Goal: Task Accomplishment & Management: Complete application form

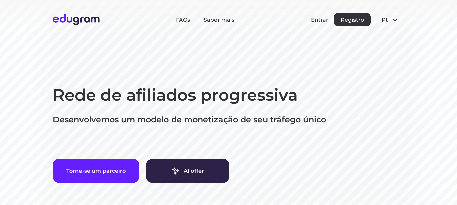
scroll to position [34, 0]
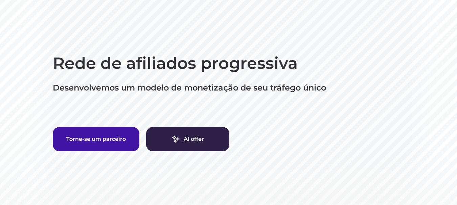
click at [102, 143] on button "Torne-se um parceiro" at bounding box center [96, 139] width 87 height 24
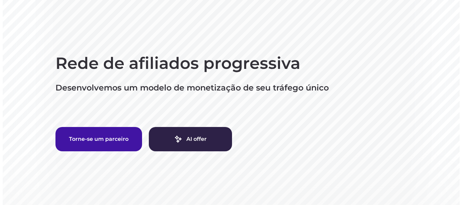
scroll to position [0, 0]
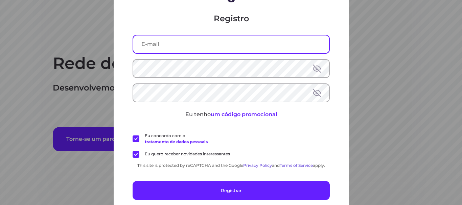
click at [173, 44] on input "text" at bounding box center [231, 44] width 196 height 18
type input "carlosgustavocherri@gmail.com"
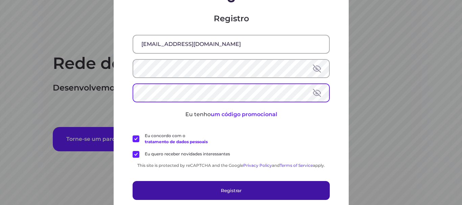
click at [218, 188] on button "Registrar" at bounding box center [230, 190] width 197 height 19
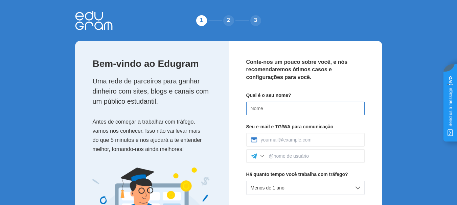
click at [286, 107] on input at bounding box center [305, 109] width 118 height 14
type input "[PERSON_NAME]"
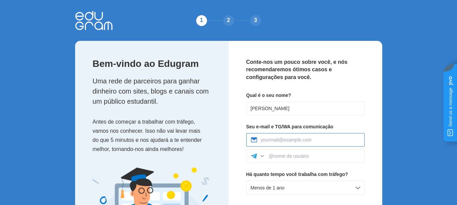
click at [309, 140] on input at bounding box center [310, 139] width 99 height 5
type input "carlosgustavocherri@gmail.com"
click at [264, 158] on div at bounding box center [262, 156] width 7 height 7
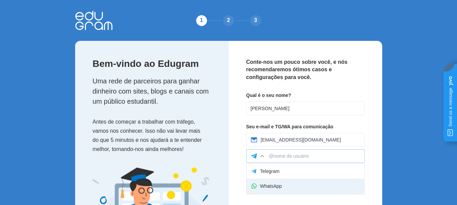
click at [287, 183] on div "WhatsApp" at bounding box center [305, 186] width 118 height 15
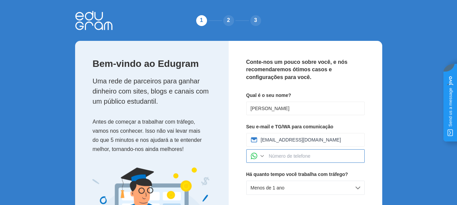
click at [280, 155] on input at bounding box center [314, 155] width 91 height 5
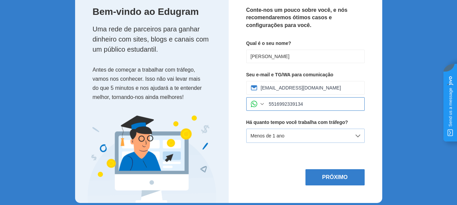
scroll to position [61, 0]
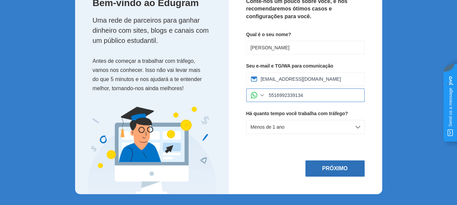
type input "5516992339134"
click at [330, 173] on button "Próximo" at bounding box center [334, 169] width 59 height 16
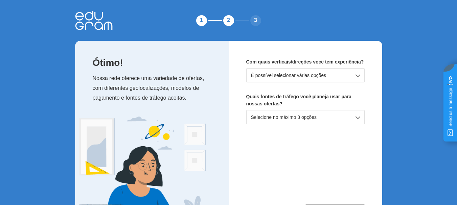
click at [353, 75] on div "É possível selecionar várias opções" at bounding box center [305, 75] width 118 height 14
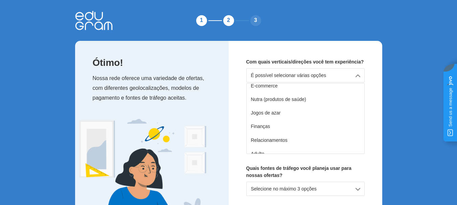
scroll to position [52, 0]
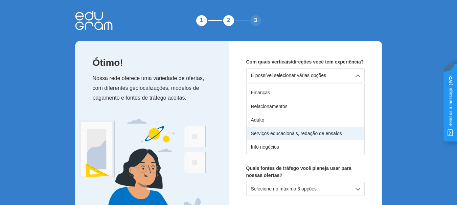
click at [286, 134] on div "Serviços educacionais, redação de ensaios" at bounding box center [305, 134] width 118 height 14
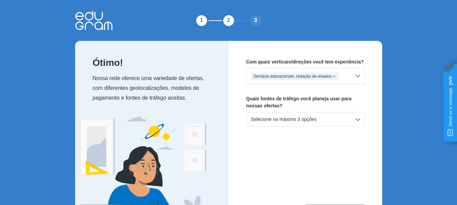
click at [356, 119] on div "Selecione no máximo 3 opções" at bounding box center [305, 119] width 118 height 14
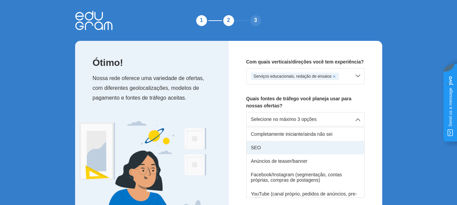
click at [313, 148] on div "SEO" at bounding box center [305, 148] width 118 height 14
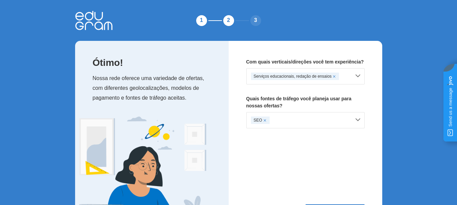
click at [358, 119] on div "SEO" at bounding box center [305, 120] width 118 height 16
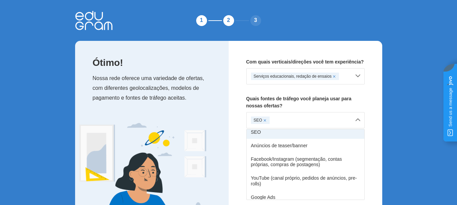
scroll to position [34, 0]
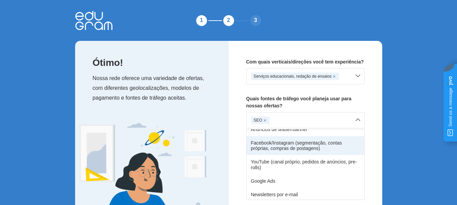
click at [327, 146] on div "Facebook/Instagram (segmentação, contas próprias, compras de postagens)" at bounding box center [305, 145] width 118 height 19
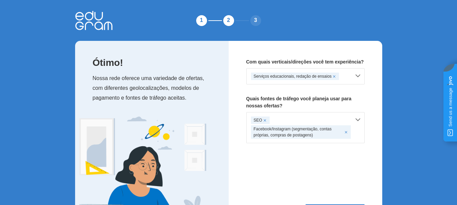
click at [359, 118] on div "SEO Facebook/Instagram (segmentação, contas próprias, compras de postagens)" at bounding box center [305, 127] width 118 height 31
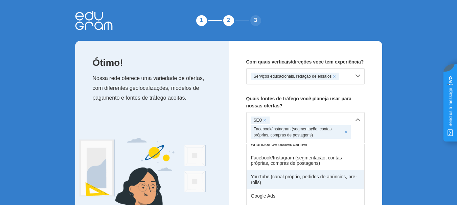
click at [306, 180] on div "YouTube (canal próprio, pedidos de anúncios, pre-rolls)" at bounding box center [305, 179] width 118 height 19
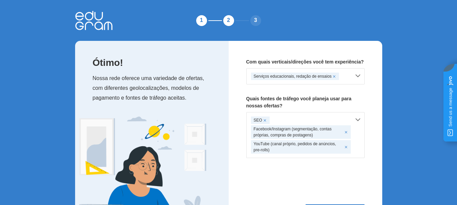
click at [359, 120] on div "SEO Facebook/Instagram (segmentação, contas próprias, compras de postagens) You…" at bounding box center [305, 135] width 118 height 46
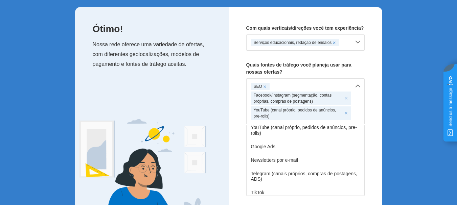
scroll to position [101, 0]
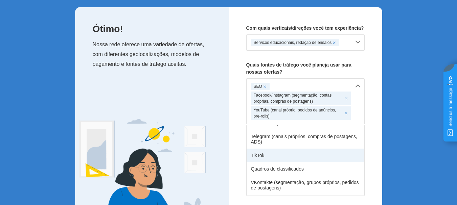
click at [303, 156] on div "TikTok" at bounding box center [305, 156] width 118 height 14
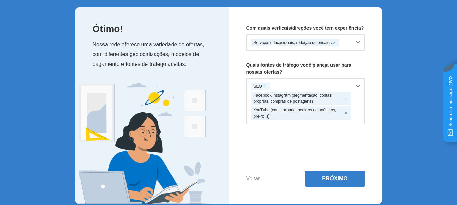
click at [358, 86] on div "SEO Facebook/Instagram (segmentação, contas próprias, compras de postagens) You…" at bounding box center [305, 101] width 118 height 46
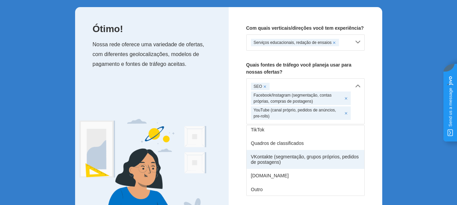
scroll to position [128, 0]
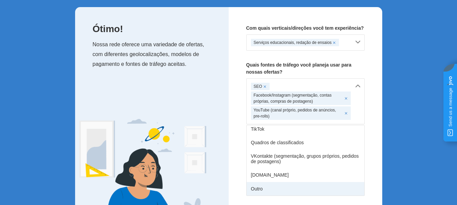
click at [310, 187] on div "Outro" at bounding box center [305, 189] width 118 height 14
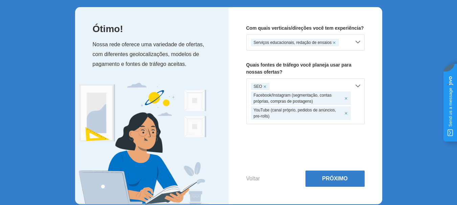
scroll to position [44, 0]
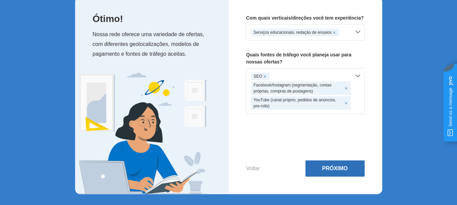
click at [333, 171] on button "Próximo" at bounding box center [334, 169] width 59 height 16
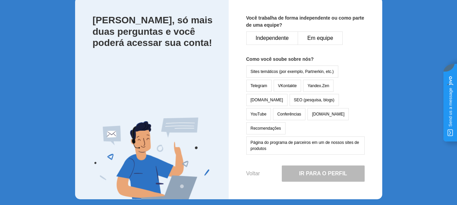
scroll to position [35, 0]
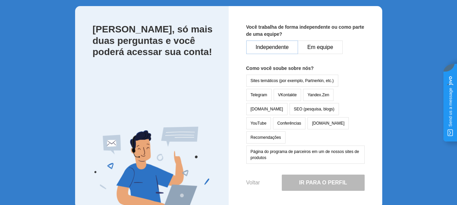
click at [277, 51] on button "Independente" at bounding box center [272, 48] width 52 height 14
click at [266, 79] on button "Sites temáticos (por exemplo, Partnerkin, etc.)" at bounding box center [292, 81] width 92 height 12
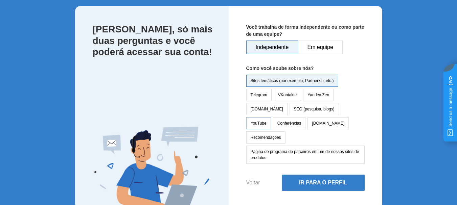
drag, startPoint x: 311, startPoint y: 108, endPoint x: 310, endPoint y: 113, distance: 4.1
click at [271, 117] on button "YouTube" at bounding box center [258, 123] width 25 height 12
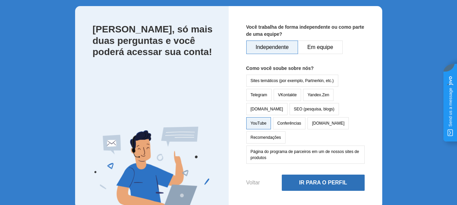
click at [302, 175] on button "Ir para o Perfil" at bounding box center [322, 183] width 83 height 16
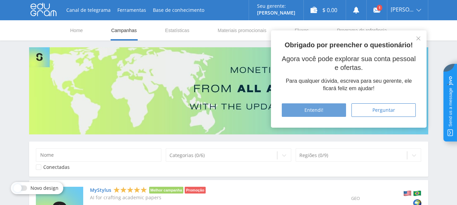
click at [324, 111] on div "Entendi!" at bounding box center [313, 109] width 47 height 5
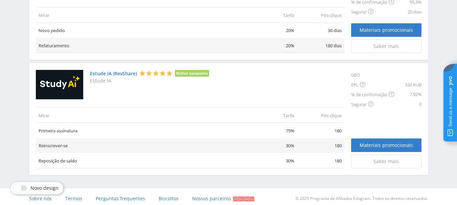
scroll to position [547, 0]
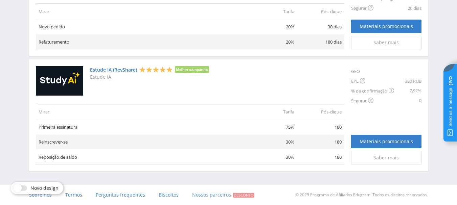
click at [219, 194] on span "Nossos parceiros" at bounding box center [211, 195] width 39 height 6
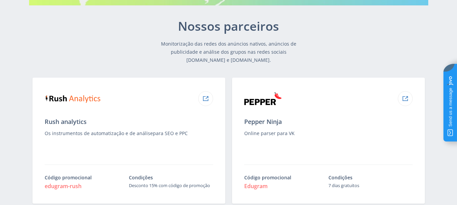
scroll to position [129, 0]
click at [209, 98] on div at bounding box center [205, 99] width 15 height 15
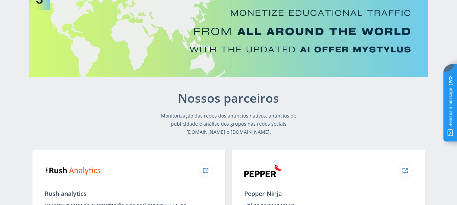
scroll to position [0, 0]
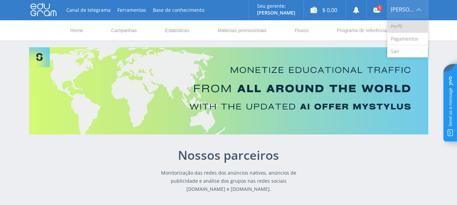
click at [402, 29] on link "Perfil" at bounding box center [407, 26] width 41 height 13
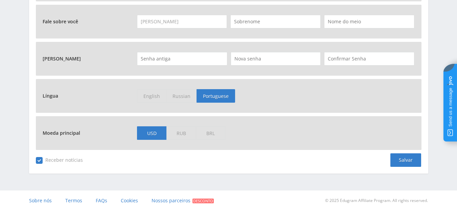
scroll to position [320, 0]
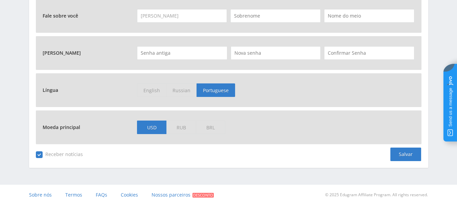
click at [213, 128] on span "BRL" at bounding box center [210, 128] width 29 height 14
click at [0, 0] on input "BRL" at bounding box center [0, 0] width 0 height 0
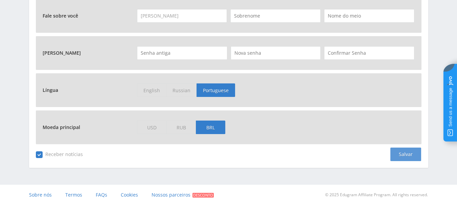
click at [409, 156] on div "Salvar" at bounding box center [405, 155] width 31 height 14
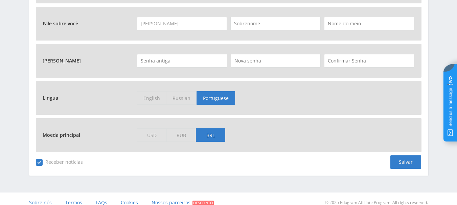
scroll to position [320, 0]
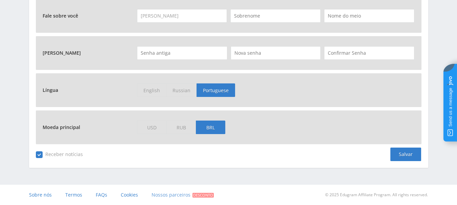
click at [172, 196] on span "Nossos parceiros" at bounding box center [170, 195] width 39 height 6
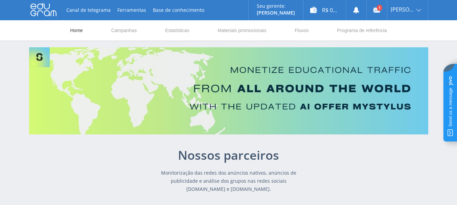
click at [74, 31] on link "Home" at bounding box center [77, 30] width 14 height 20
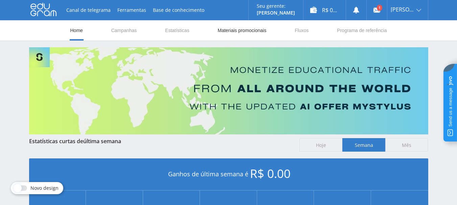
click at [260, 32] on link "Materiais promocionais" at bounding box center [242, 30] width 50 height 20
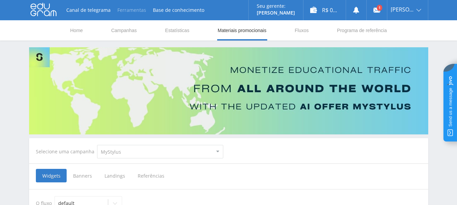
click at [131, 13] on button "Ferramentas" at bounding box center [131, 10] width 35 height 20
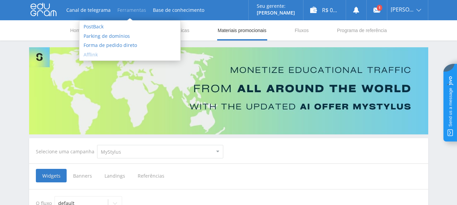
click at [87, 56] on link "Afflink" at bounding box center [129, 54] width 101 height 9
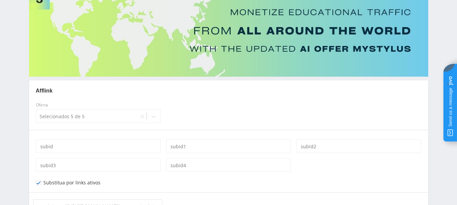
scroll to position [92, 0]
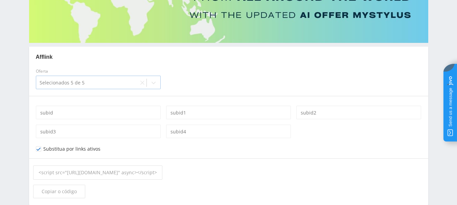
click at [155, 84] on icon at bounding box center [153, 82] width 5 height 5
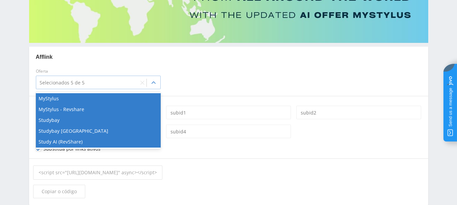
click at [155, 84] on icon at bounding box center [153, 82] width 5 height 5
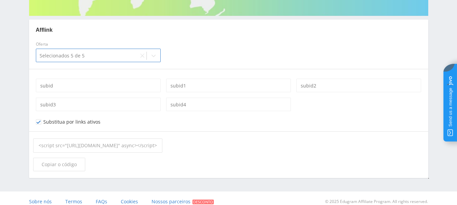
scroll to position [125, 0]
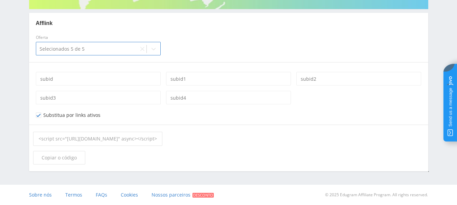
click at [162, 141] on div "<script src="[URL][DOMAIN_NAME]" async></script>" at bounding box center [97, 139] width 129 height 14
copy div "<script src="[URL][DOMAIN_NAME]" async></script>"
click at [162, 141] on div "<script src="[URL][DOMAIN_NAME]" async></script>" at bounding box center [97, 139] width 129 height 14
click at [52, 160] on span "Copiar o código" at bounding box center [59, 157] width 35 height 5
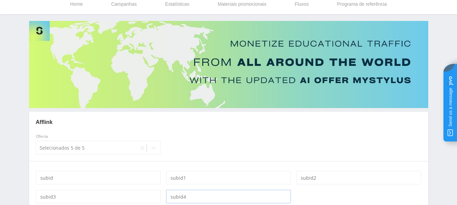
scroll to position [0, 0]
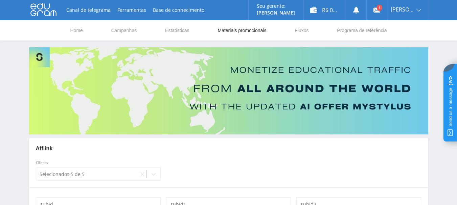
click at [234, 33] on link "Materiais promocionais" at bounding box center [242, 30] width 50 height 20
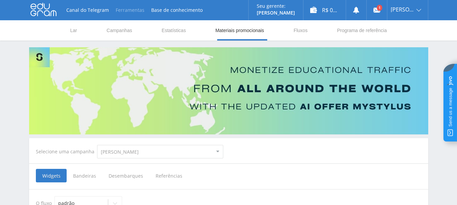
click at [126, 12] on button "Ferramentas" at bounding box center [129, 10] width 35 height 20
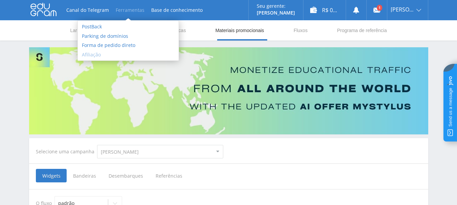
click at [96, 56] on font "Afiliação" at bounding box center [91, 54] width 19 height 6
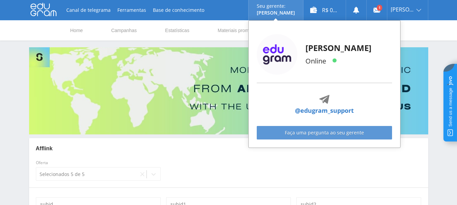
click at [307, 132] on link "Faça uma pergunta ao seu gerente" at bounding box center [323, 133] width 135 height 14
